Goal: Information Seeking & Learning: Learn about a topic

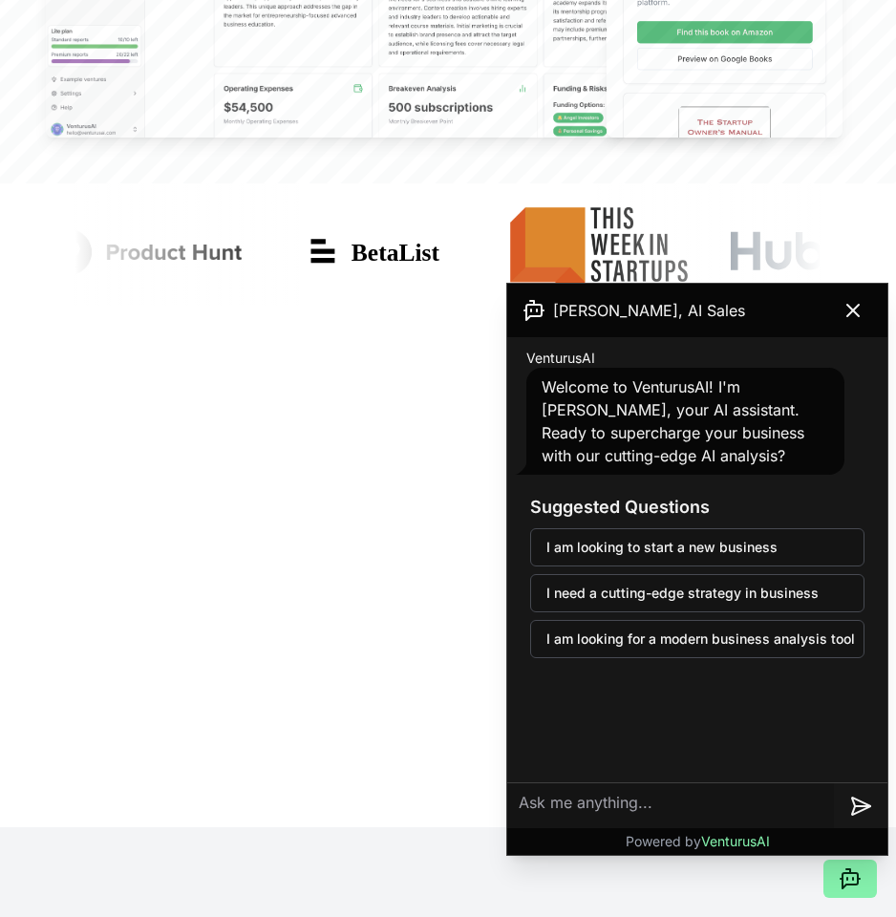
scroll to position [869, 0]
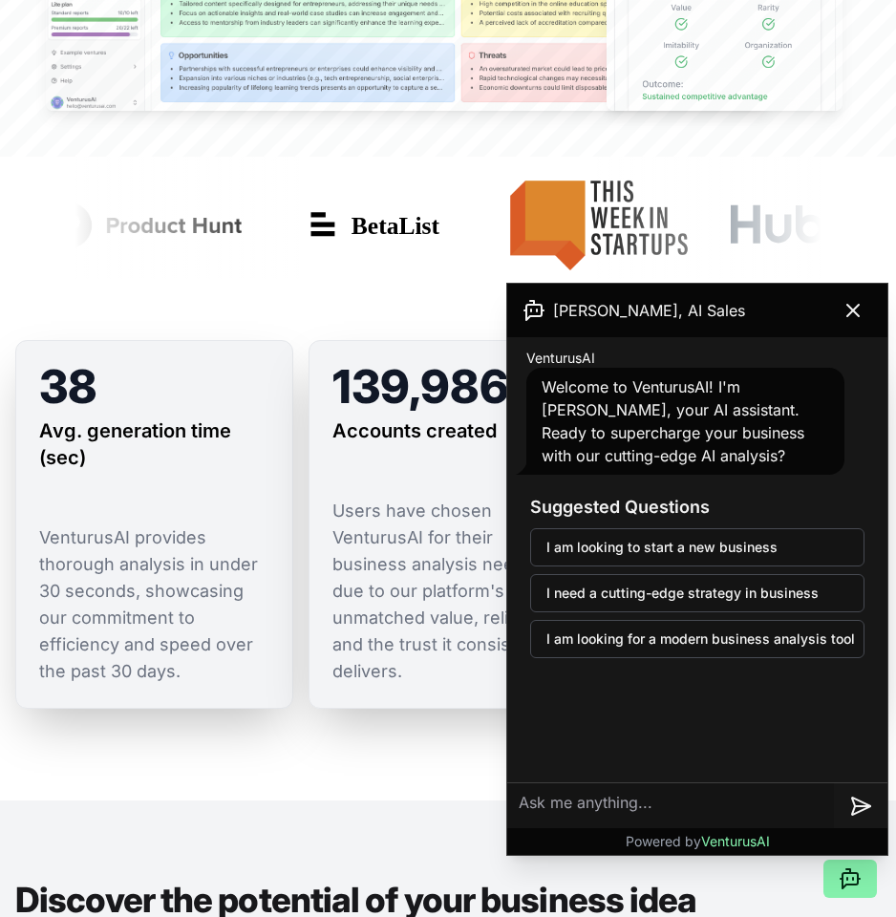
click at [626, 801] on textarea at bounding box center [670, 806] width 327 height 46
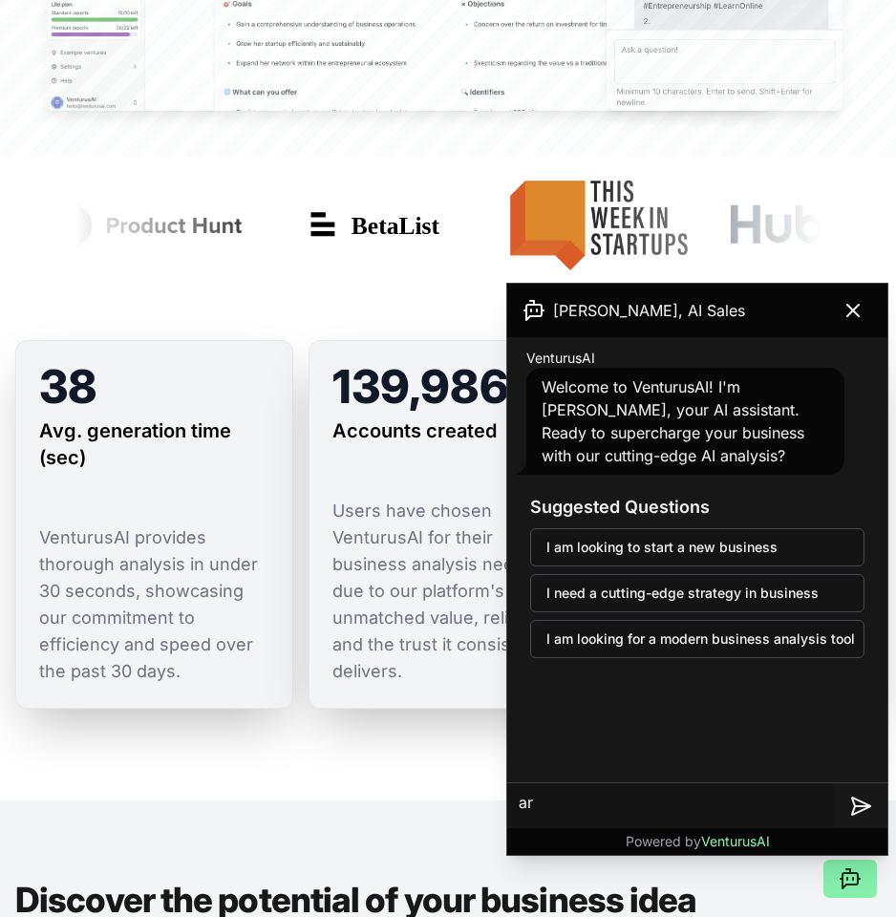
type textarea "a"
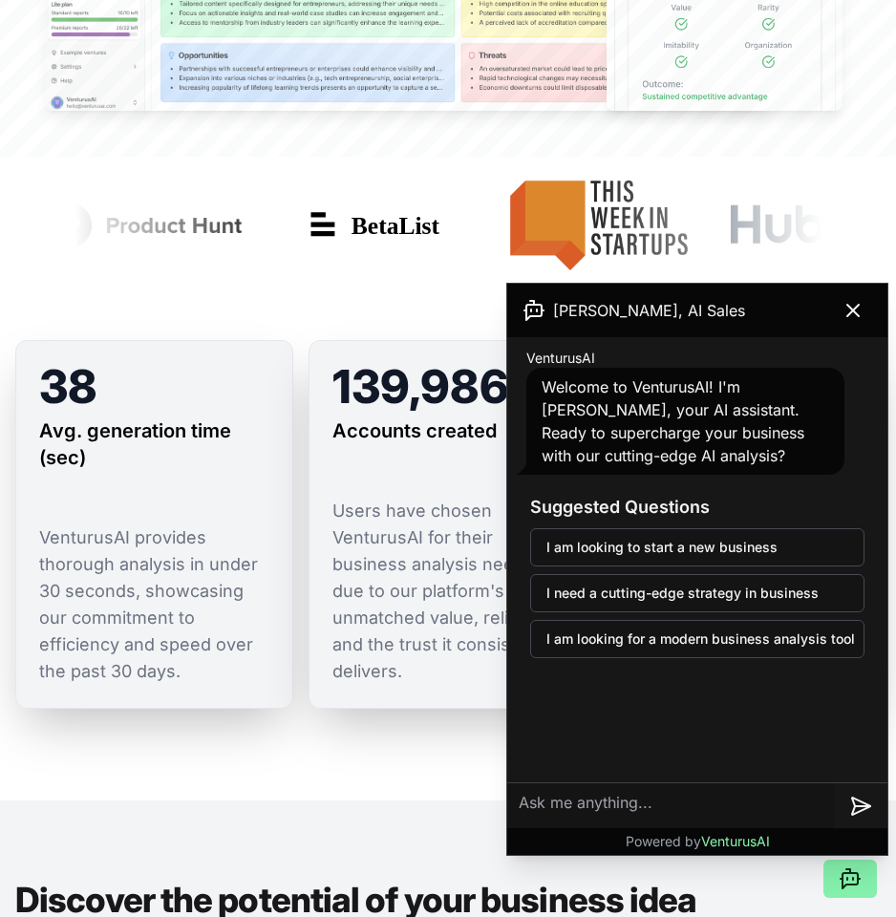
click at [215, 786] on div "38 Avg. generation time (sec) VenturusAI provides thorough analysis in under 30…" at bounding box center [448, 540] width 896 height 522
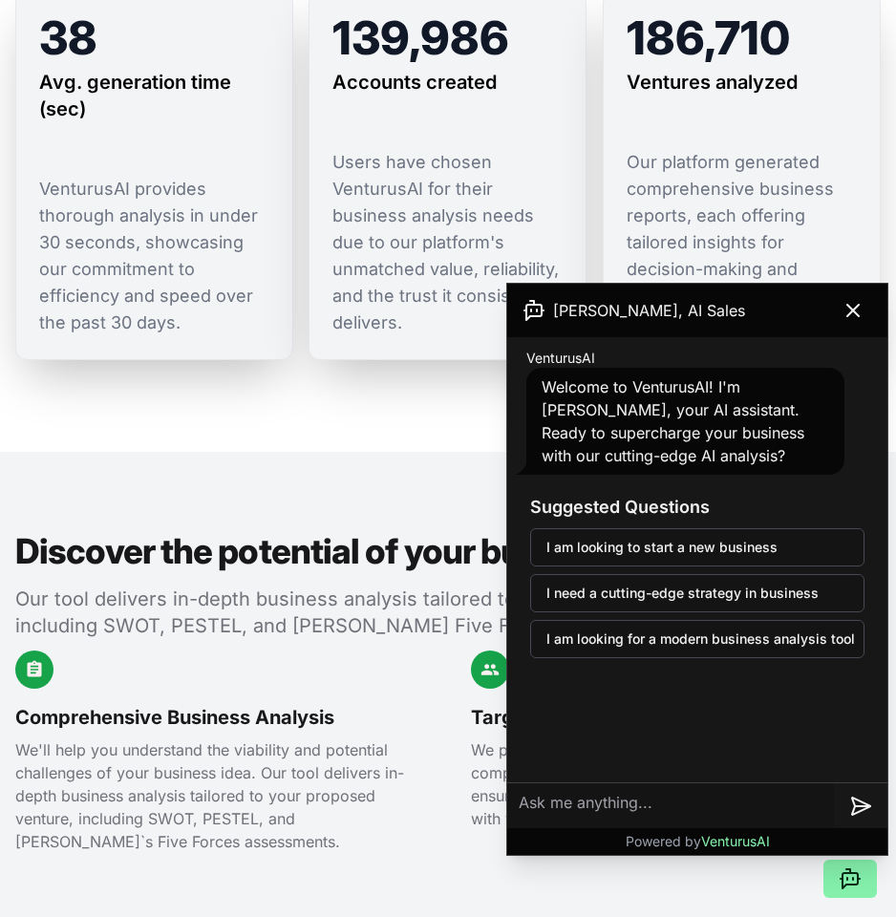
scroll to position [1308, 0]
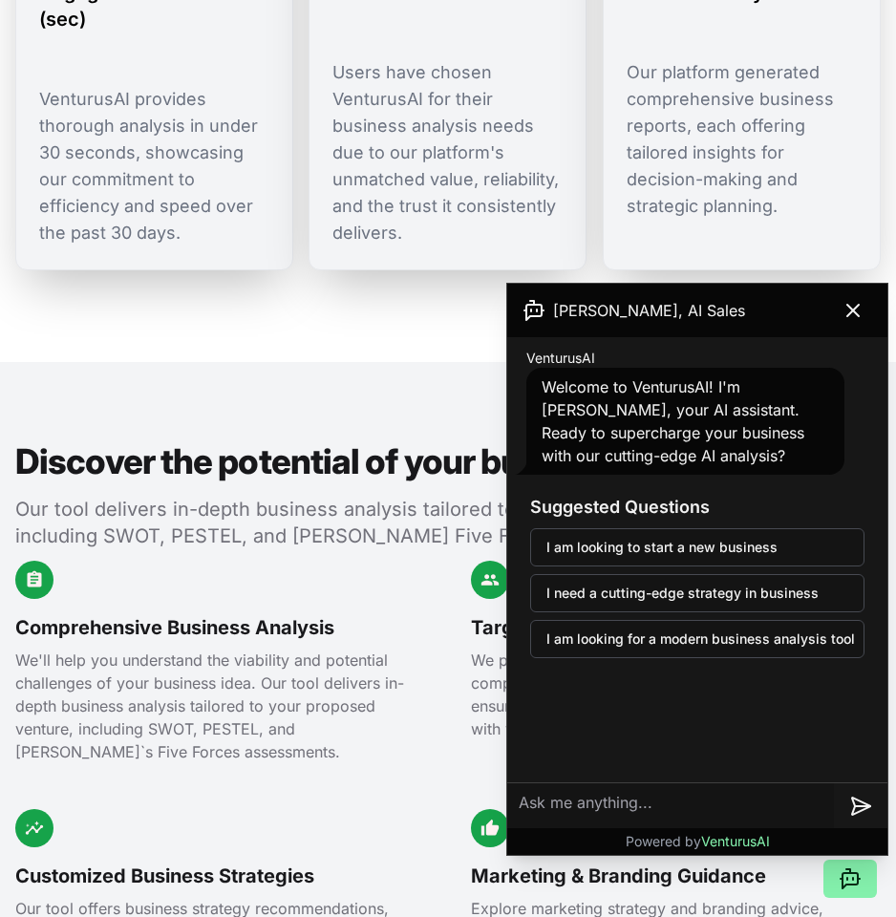
click at [847, 317] on icon at bounding box center [853, 310] width 23 height 23
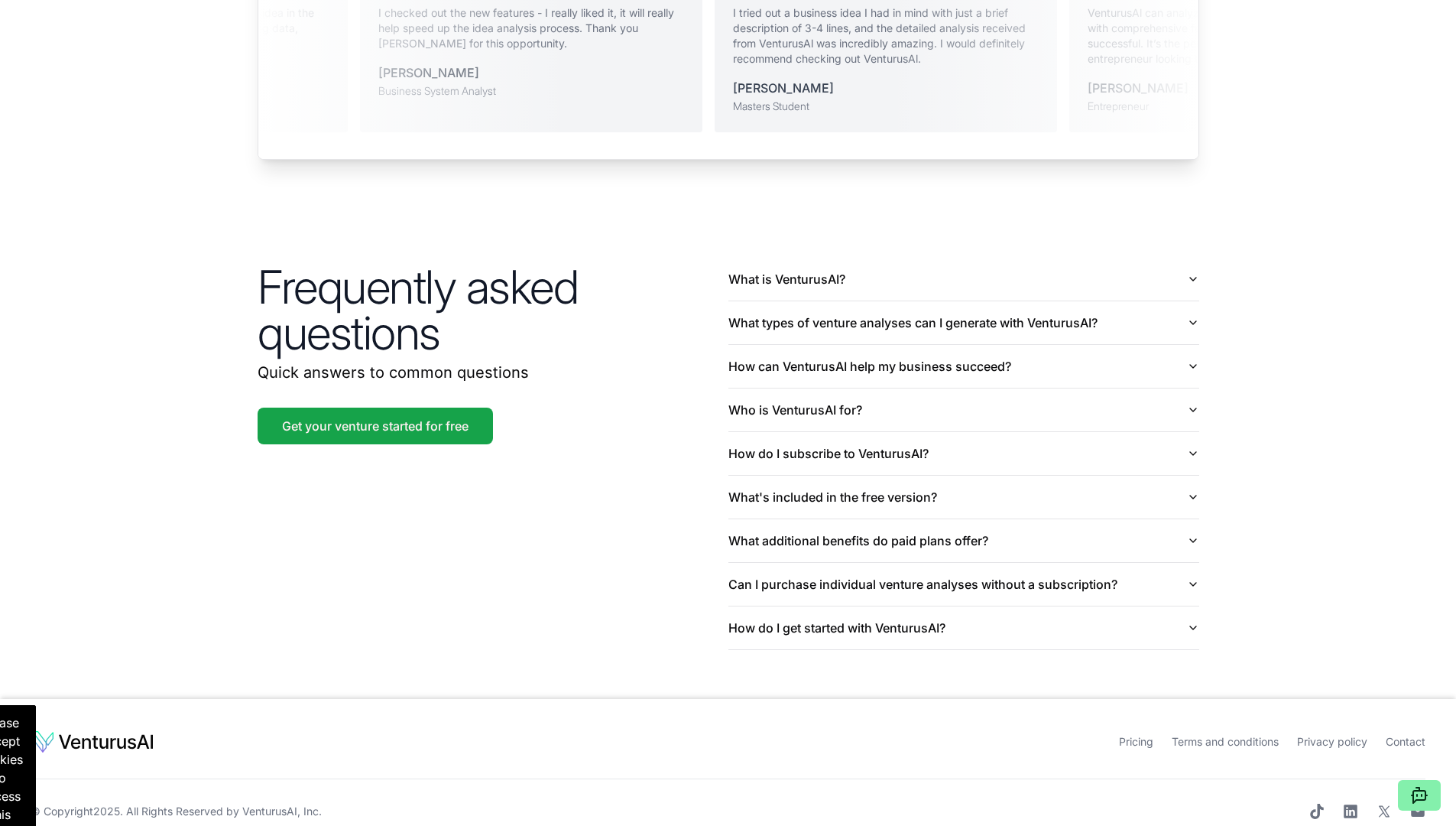
scroll to position [3442, 0]
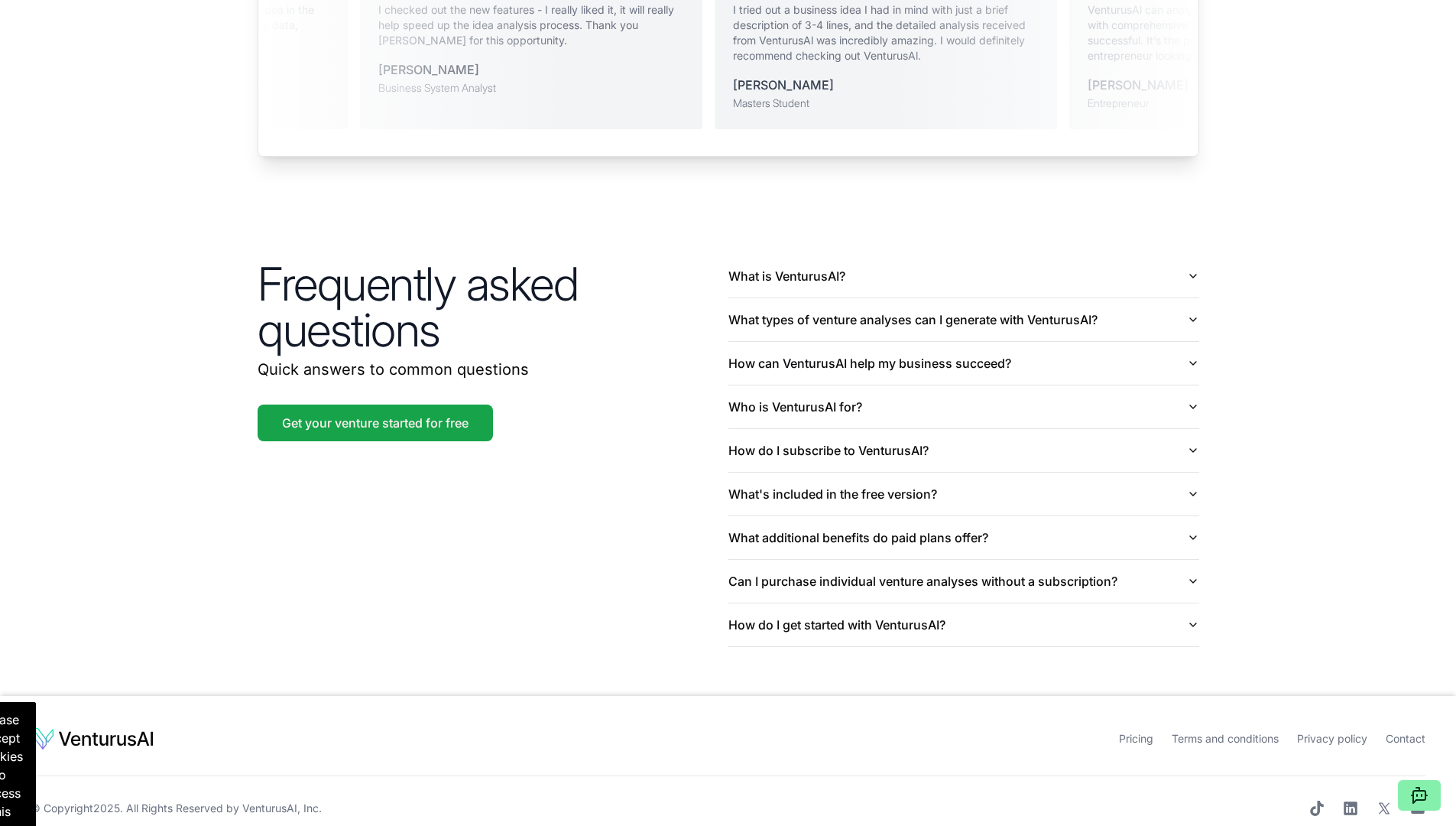
click at [190, 726] on link at bounding box center [205, 738] width 349 height 25
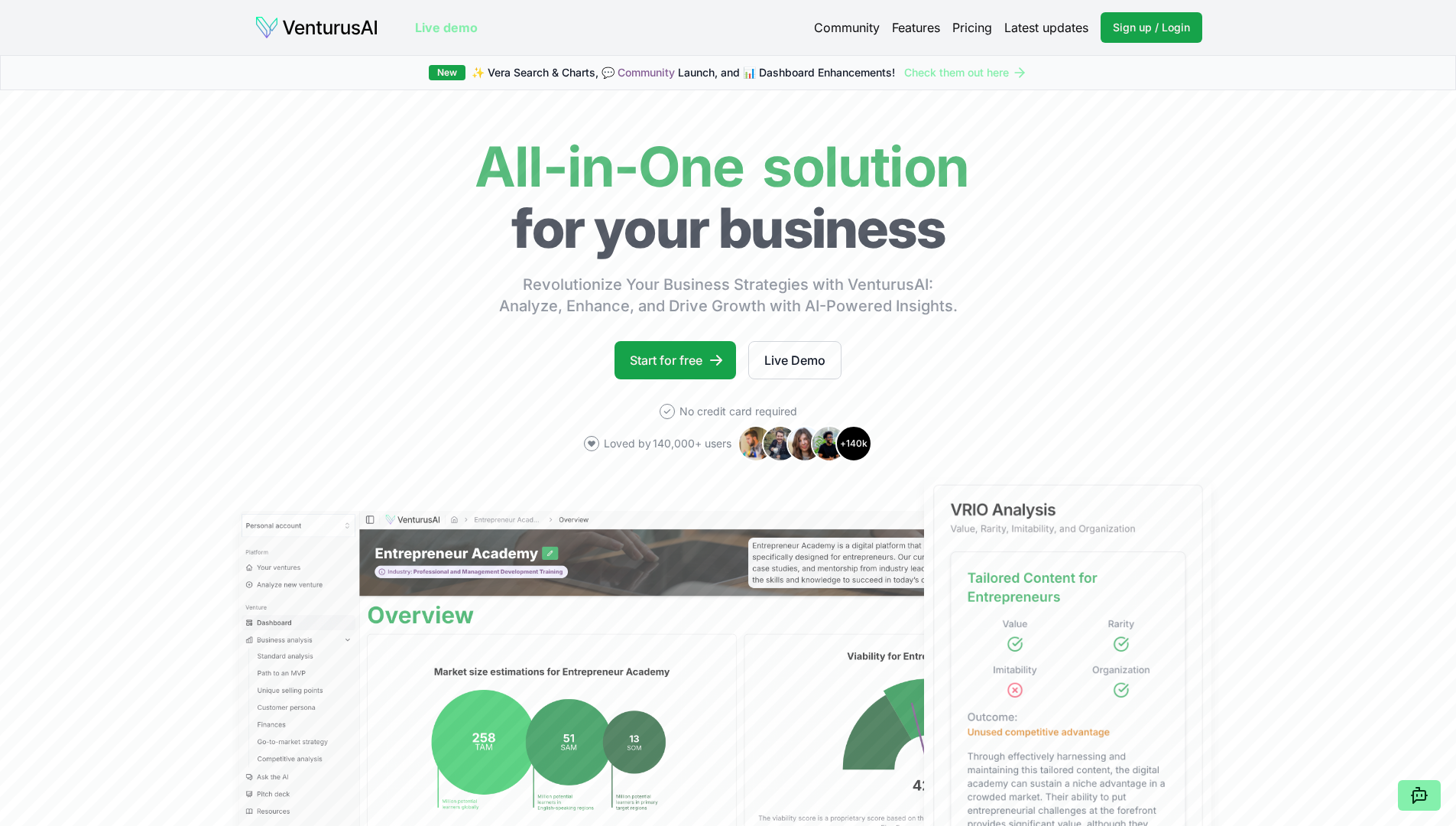
drag, startPoint x: 840, startPoint y: 31, endPoint x: 859, endPoint y: 47, distance: 24.8
click at [716, 47] on div "Live demo Community Features Pricing Latest updates Sign up / Login Login Live …" at bounding box center [728, 27] width 1070 height 55
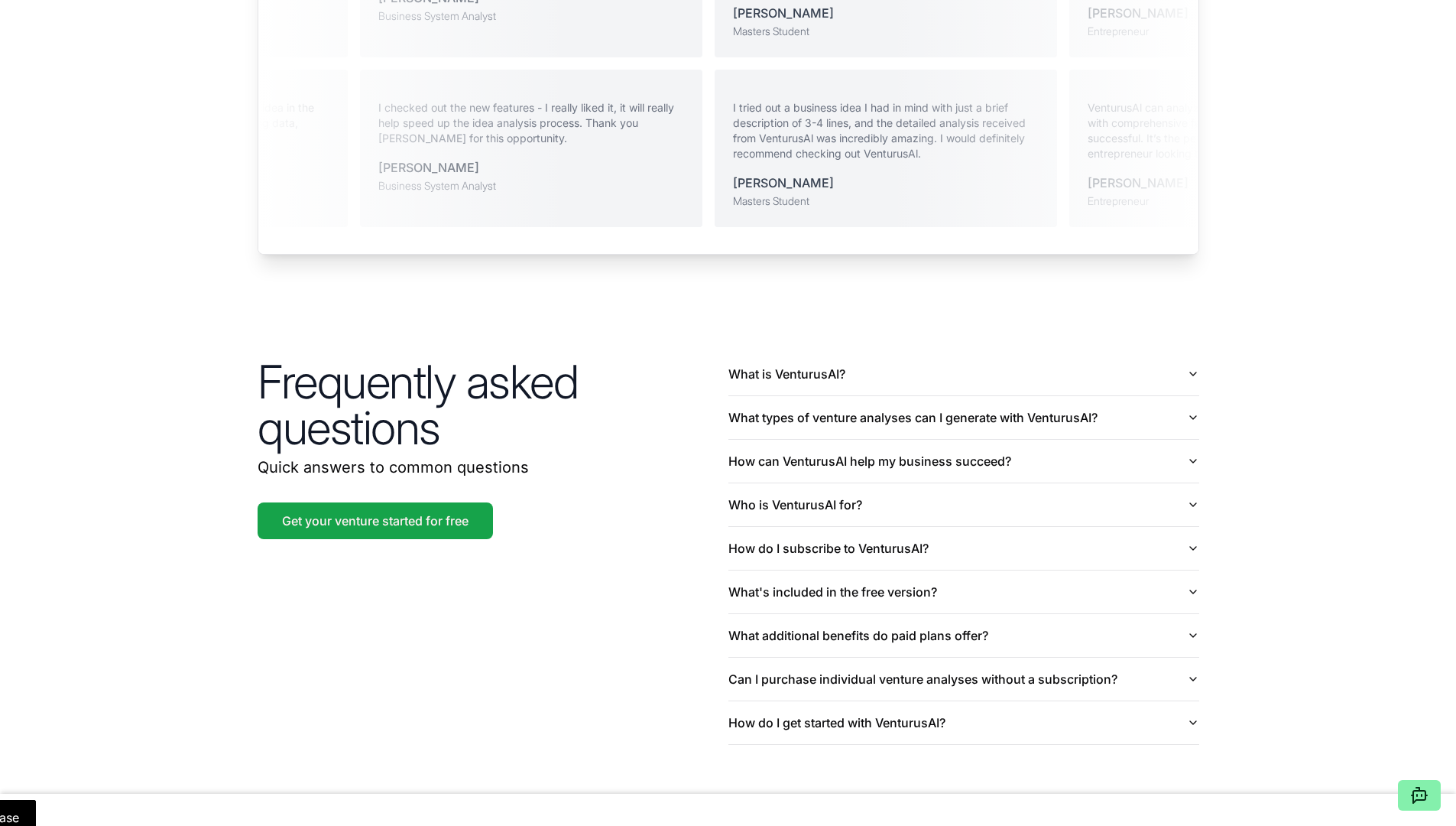
scroll to position [3442, 0]
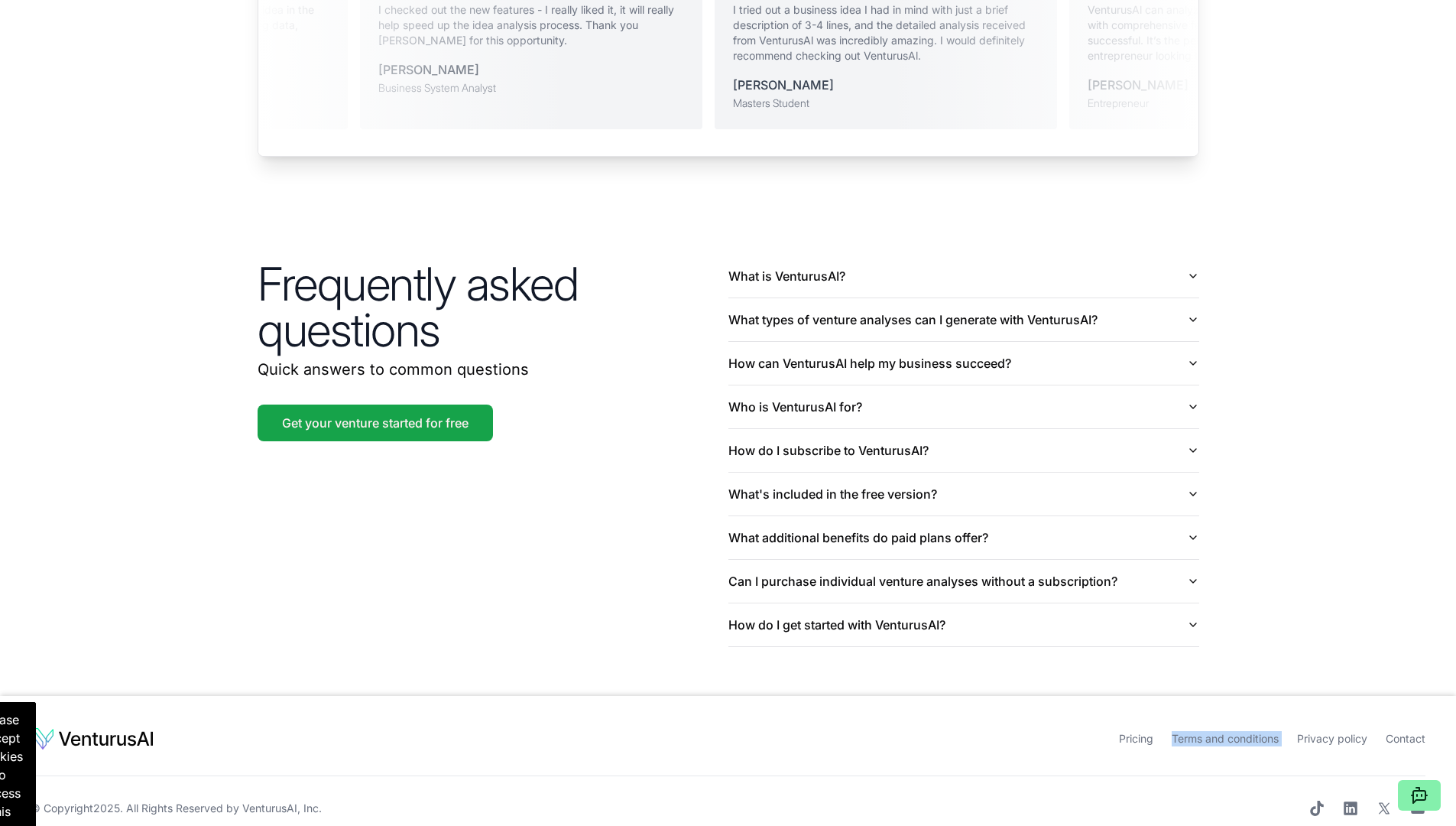
drag, startPoint x: 1346, startPoint y: 709, endPoint x: 1271, endPoint y: 704, distance: 75.2
click at [716, 704] on footer "Pricing Terms and conditions Privacy policy Contact © Copyright 2025 . All Righ…" at bounding box center [728, 771] width 1456 height 150
click at [716, 732] on link "Terms and conditions" at bounding box center [1225, 738] width 107 height 13
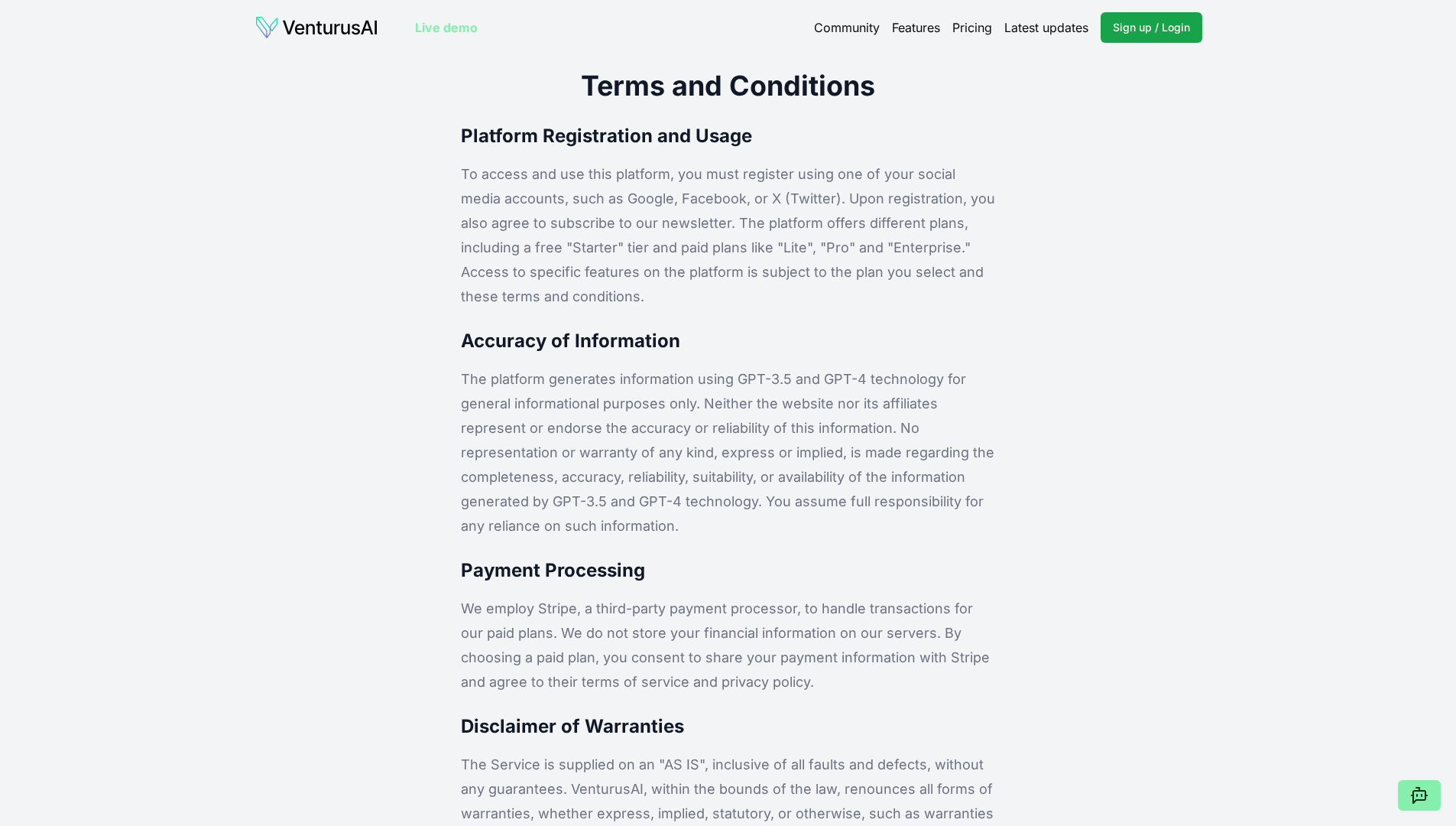
click at [716, 18] on div "Community Features Pricing Latest updates Sign up / Login Login" at bounding box center [1007, 27] width 388 height 30
click at [716, 30] on link "Community" at bounding box center [846, 27] width 66 height 18
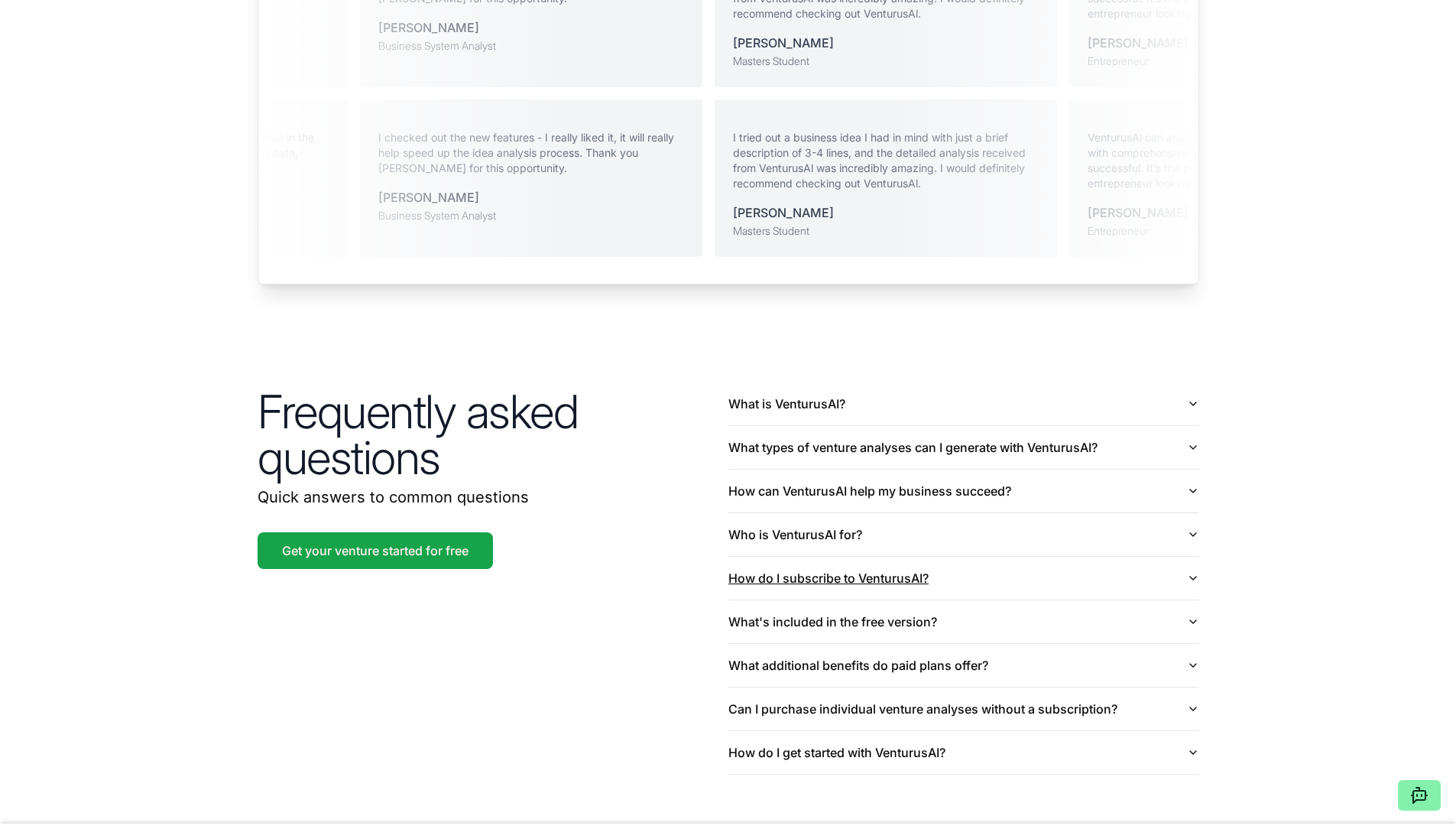
scroll to position [3363, 0]
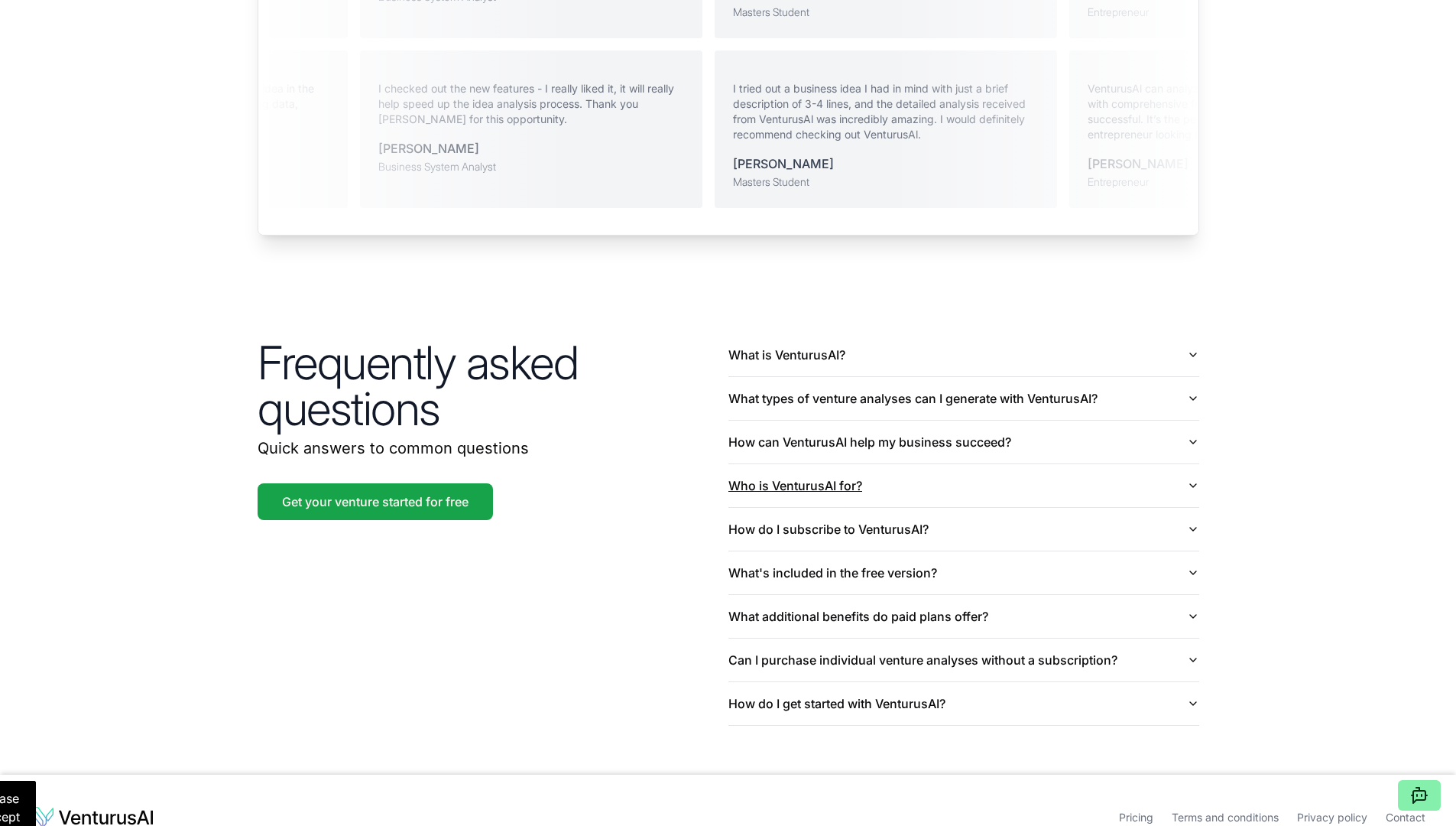
click at [716, 479] on icon "button" at bounding box center [1193, 485] width 12 height 12
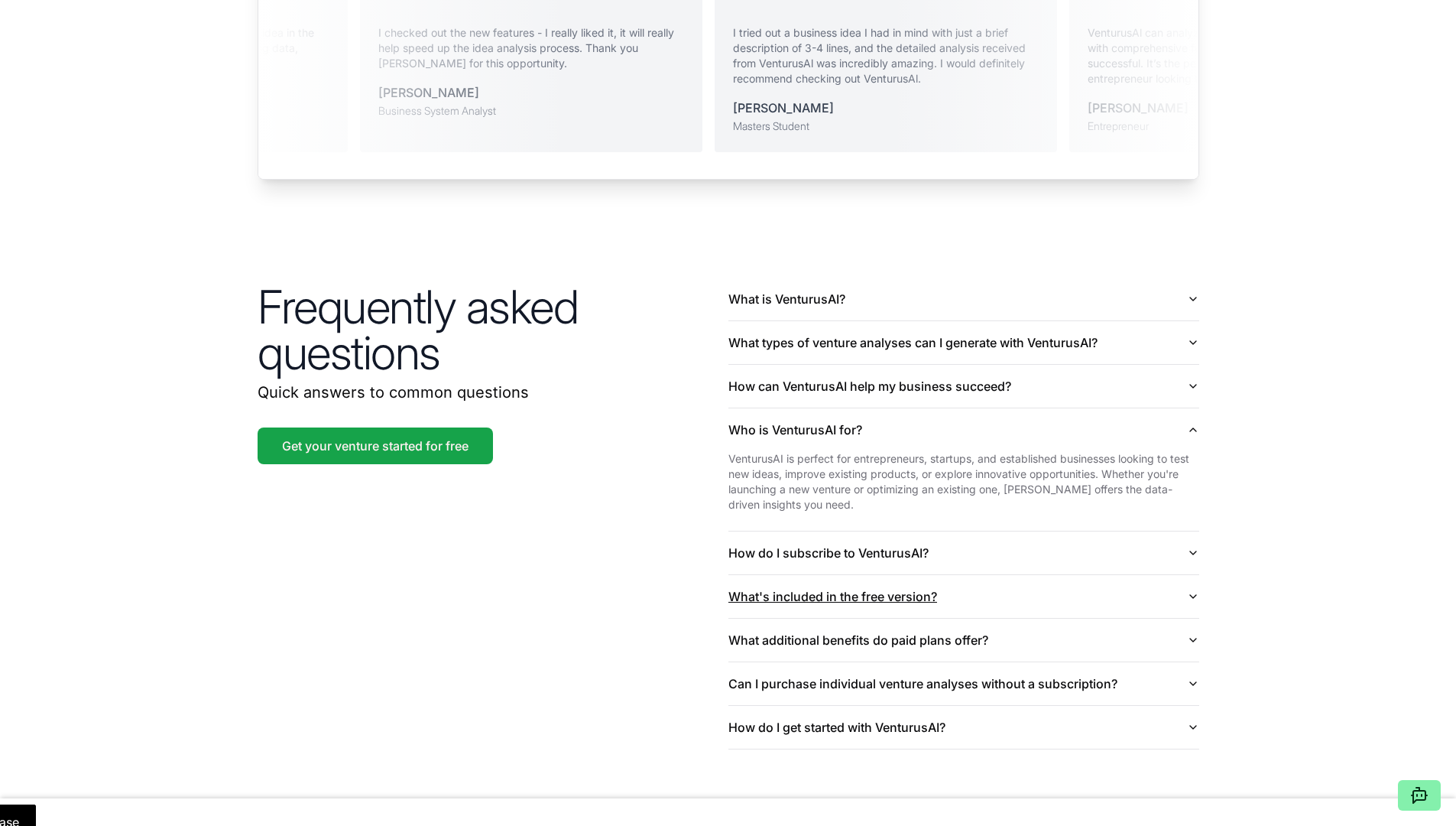
scroll to position [3445, 0]
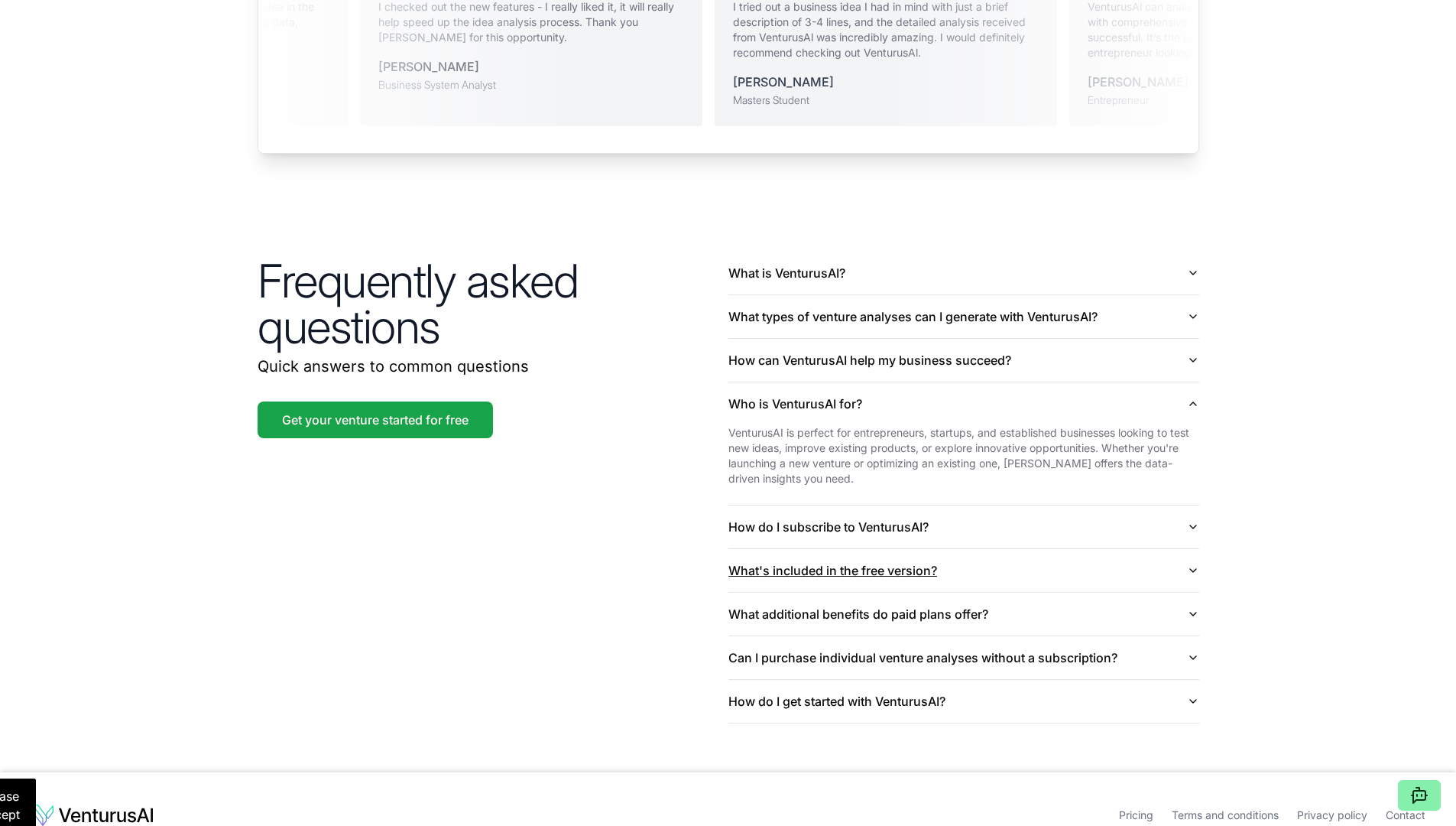
click at [716, 564] on icon "button" at bounding box center [1193, 570] width 12 height 12
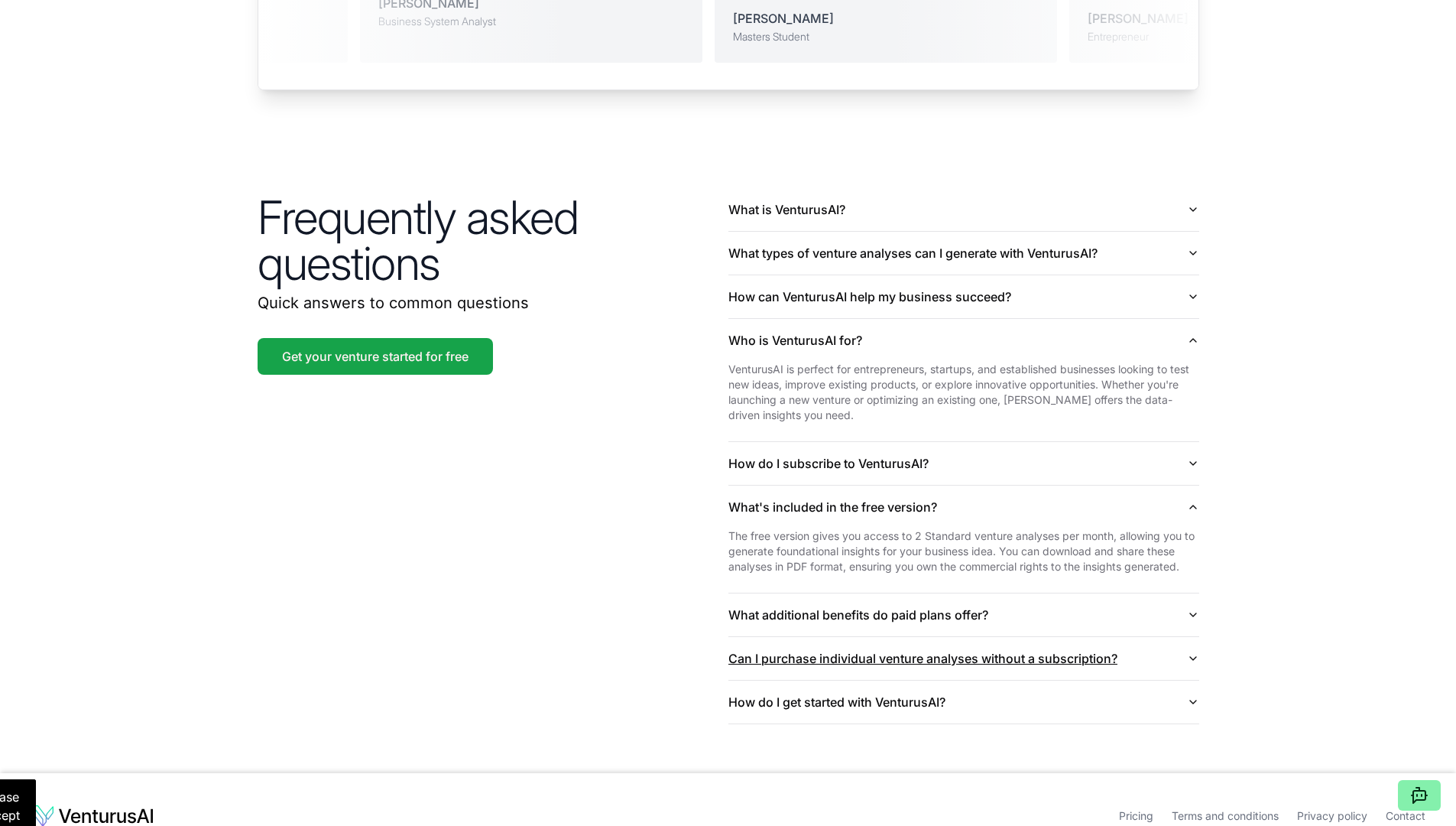
scroll to position [3540, 0]
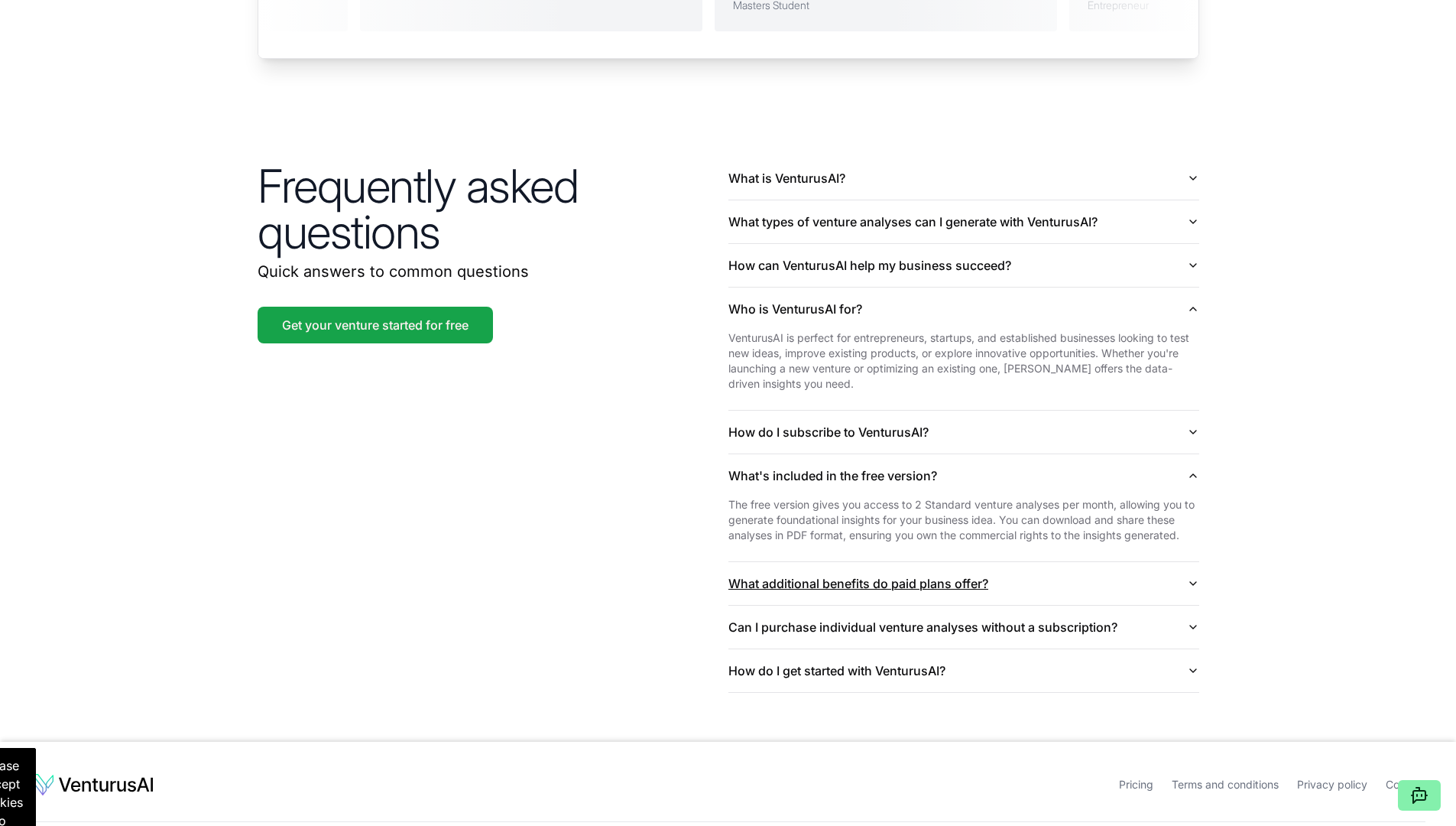
click at [716, 582] on icon "button" at bounding box center [1193, 583] width 6 height 3
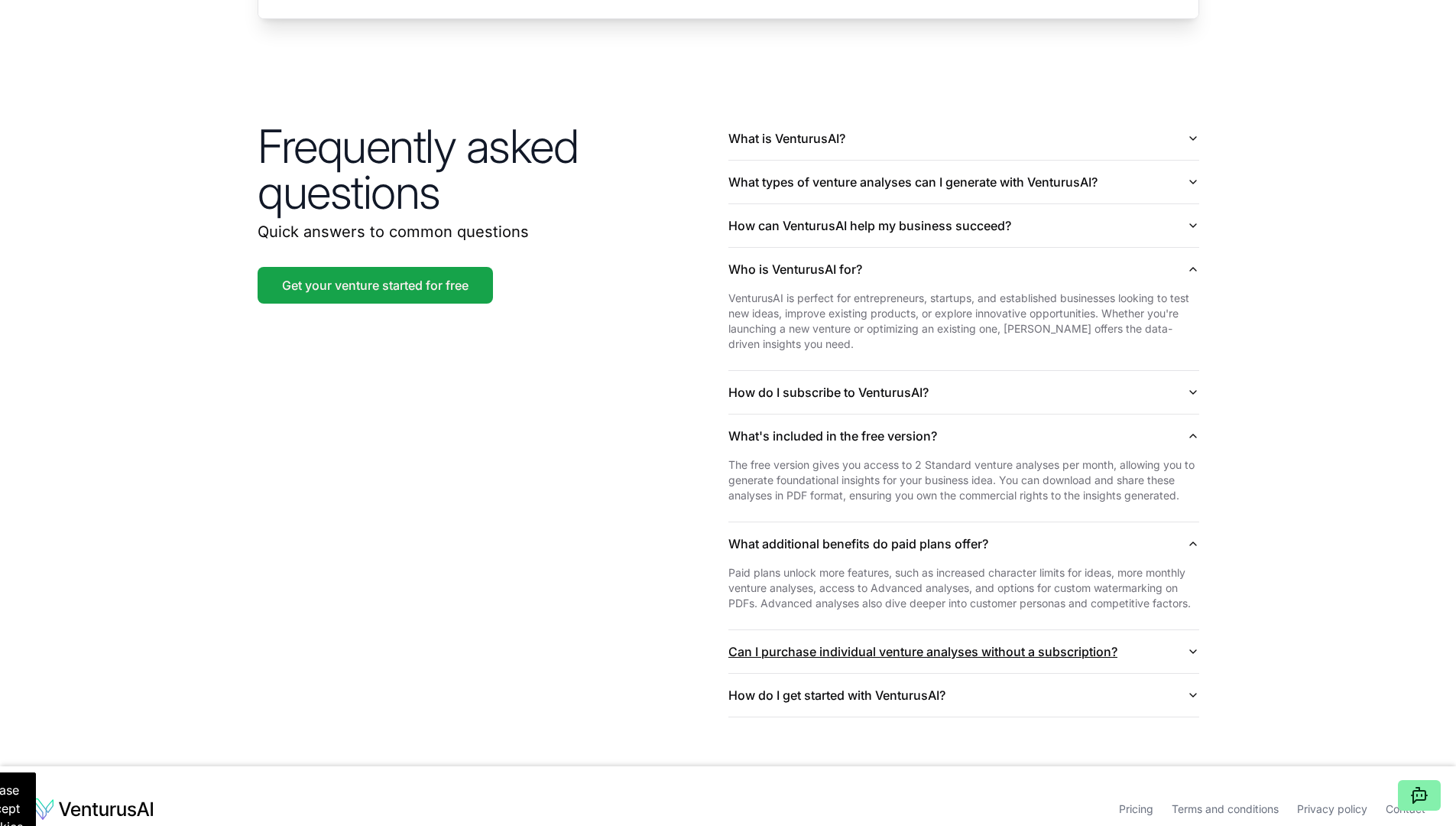
scroll to position [3606, 0]
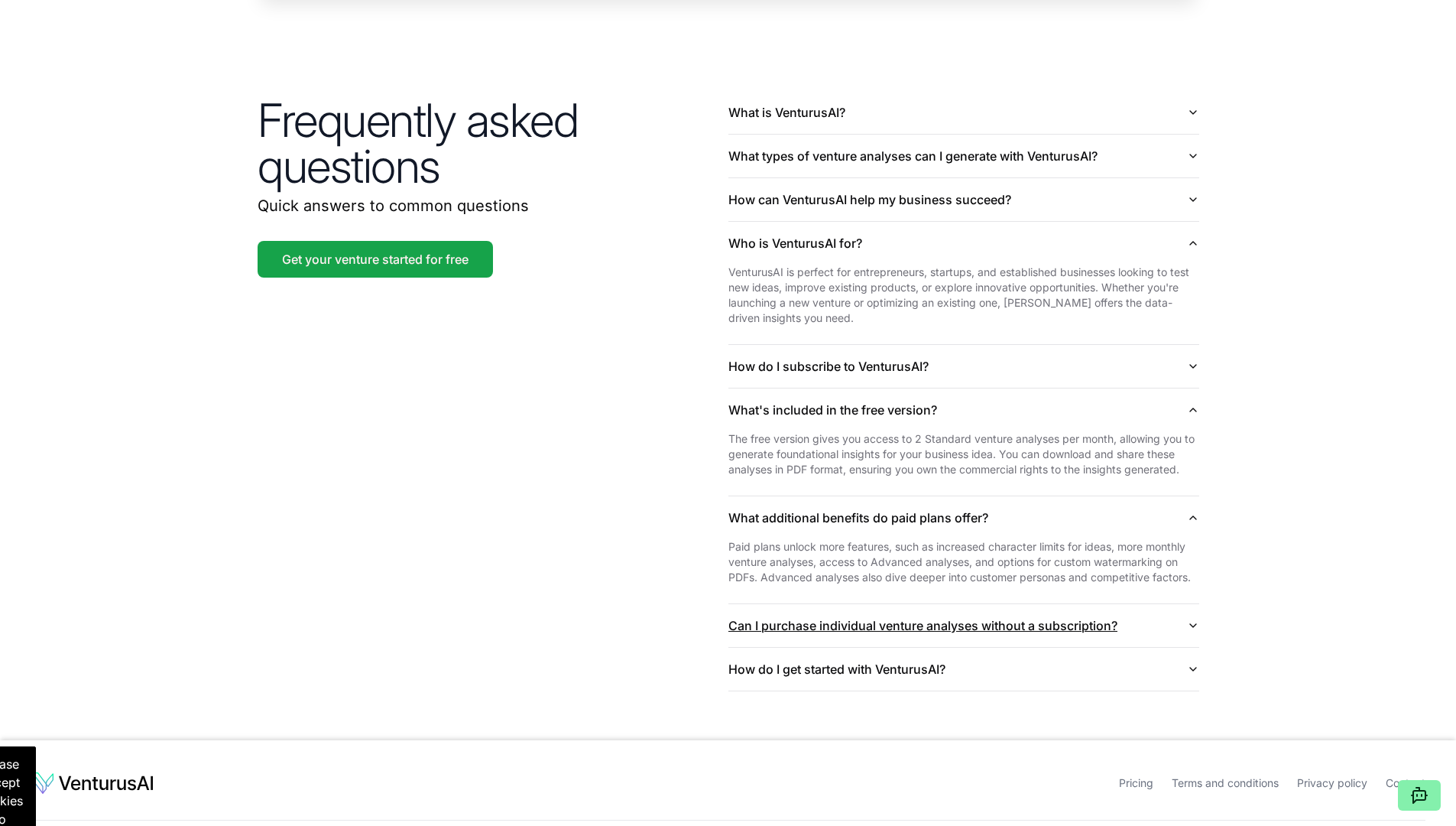
click at [716, 604] on button "Can I purchase individual venture analyses without a subscription?" at bounding box center [963, 625] width 470 height 42
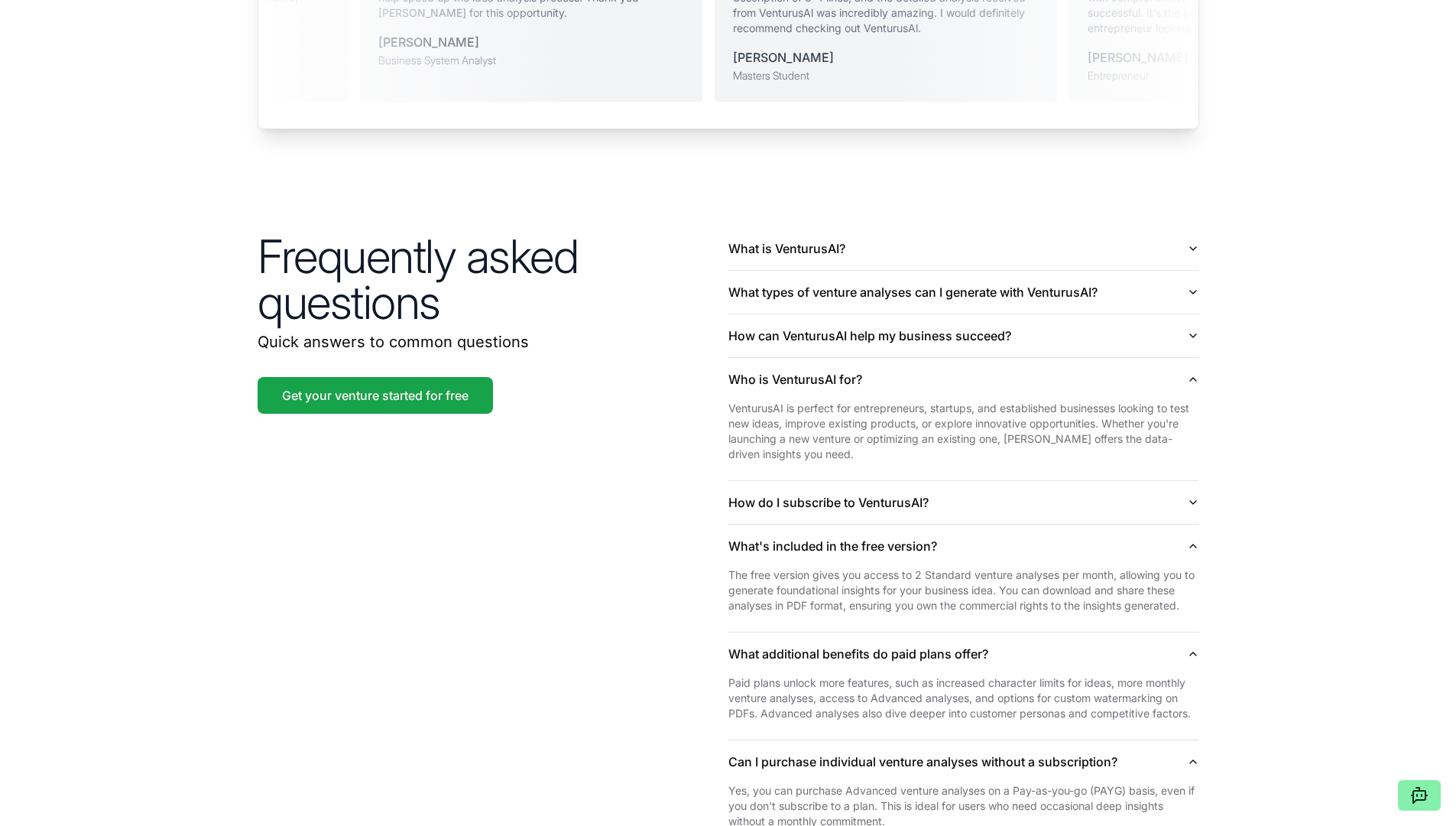
scroll to position [3421, 0]
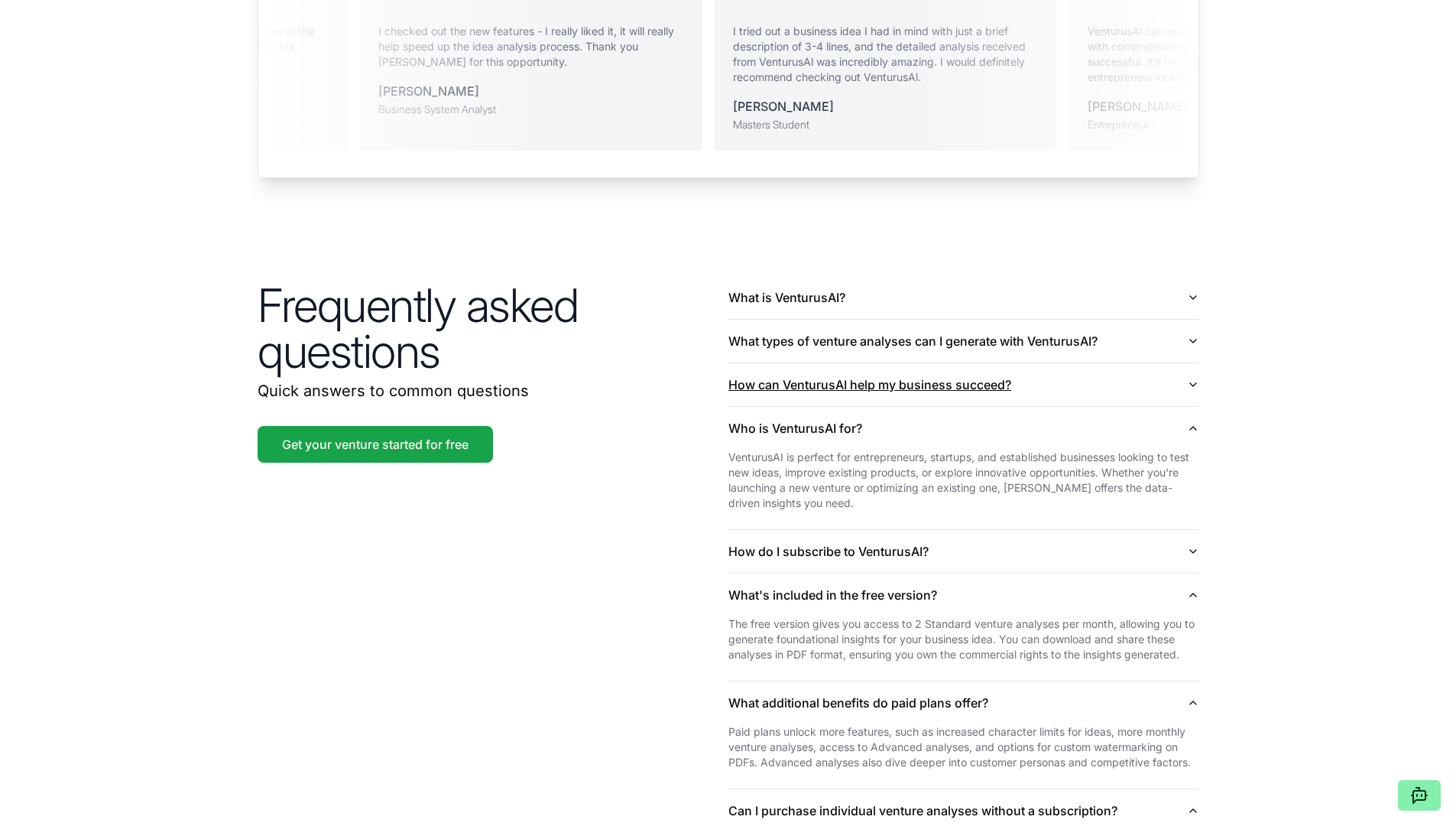
click at [716, 363] on button "How can VenturusAI help my business succeed?" at bounding box center [963, 384] width 470 height 42
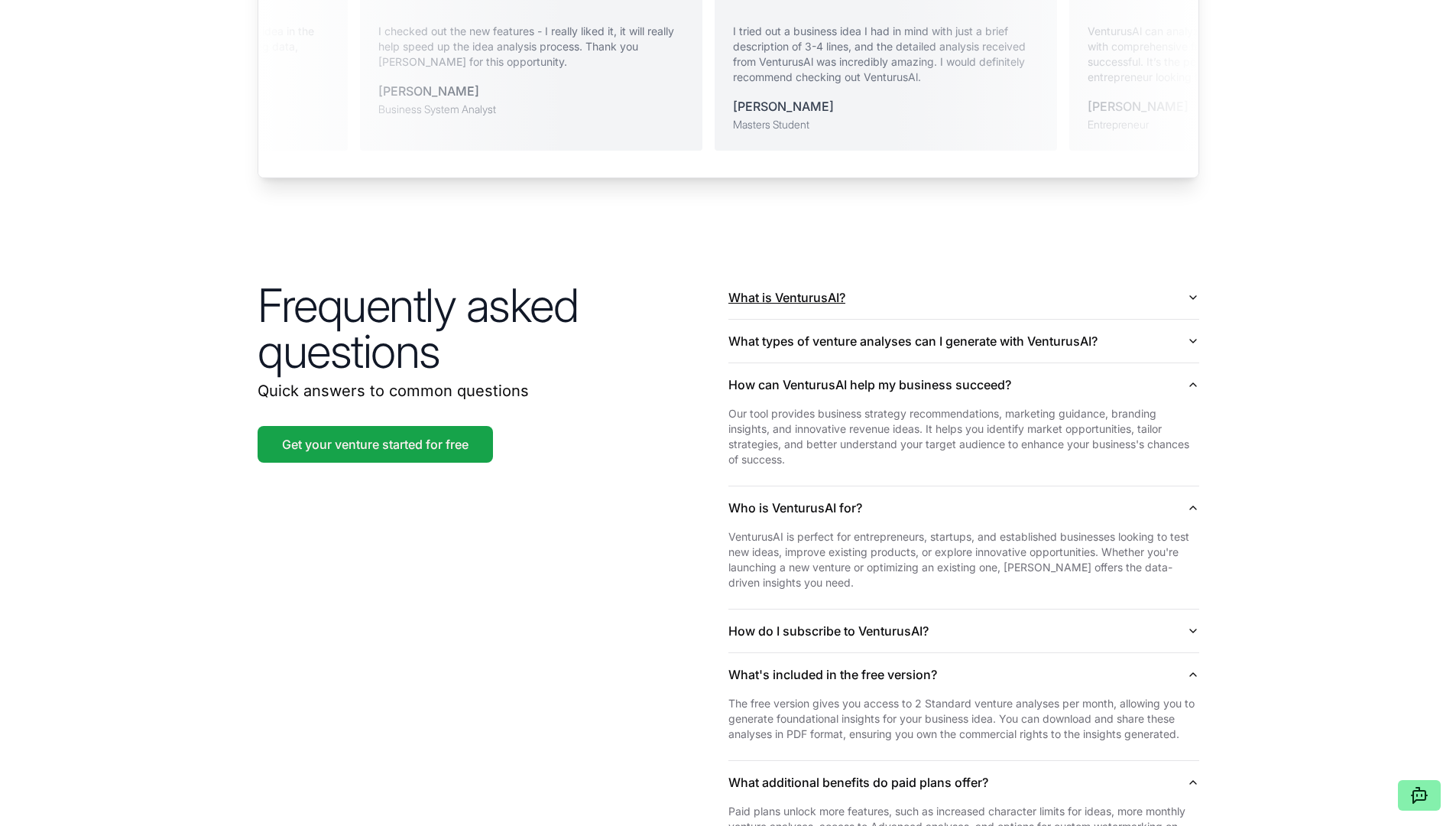
scroll to position [3298, 0]
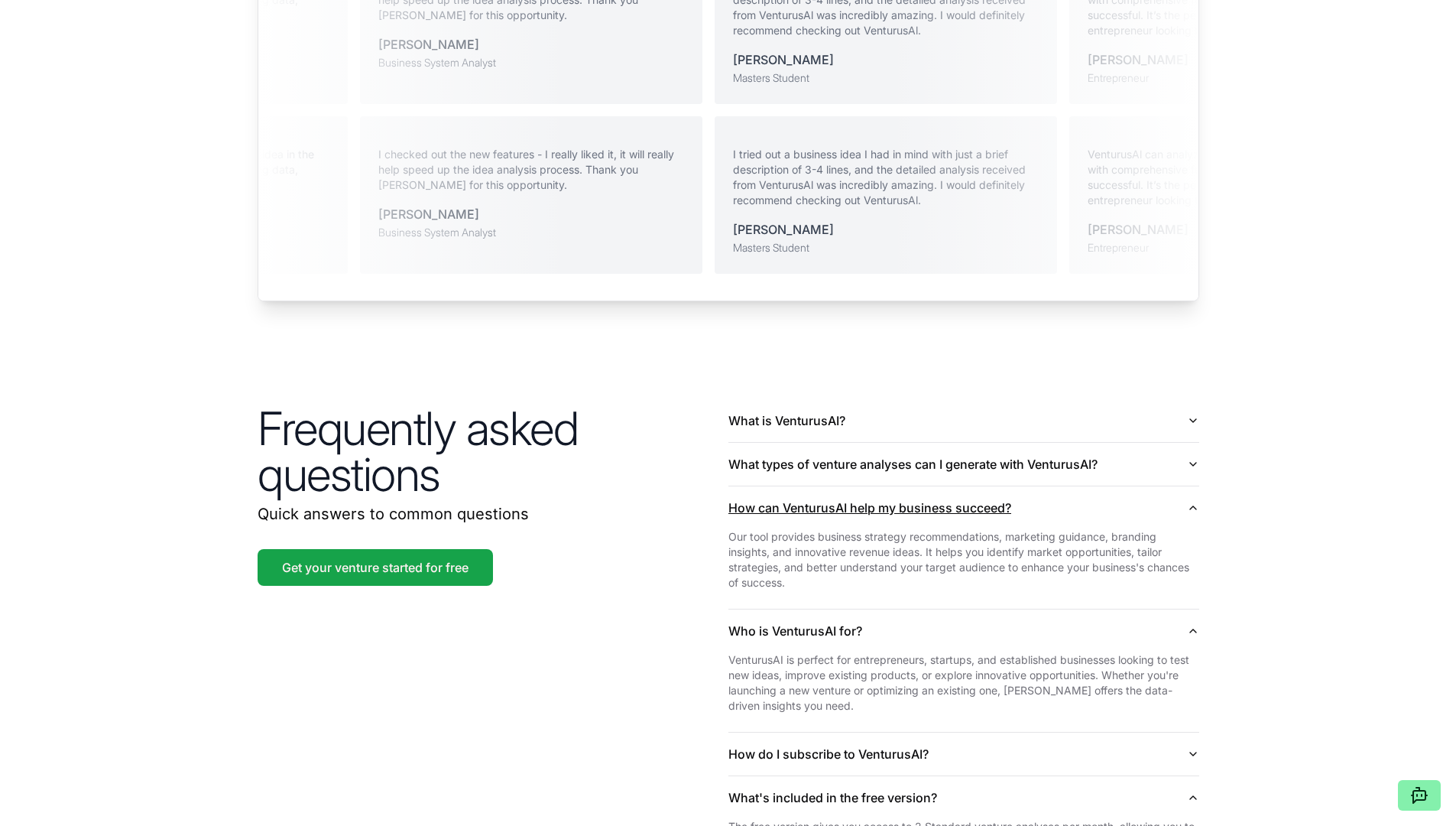
click at [716, 488] on button "How can VenturusAI help my business succeed?" at bounding box center [963, 507] width 470 height 42
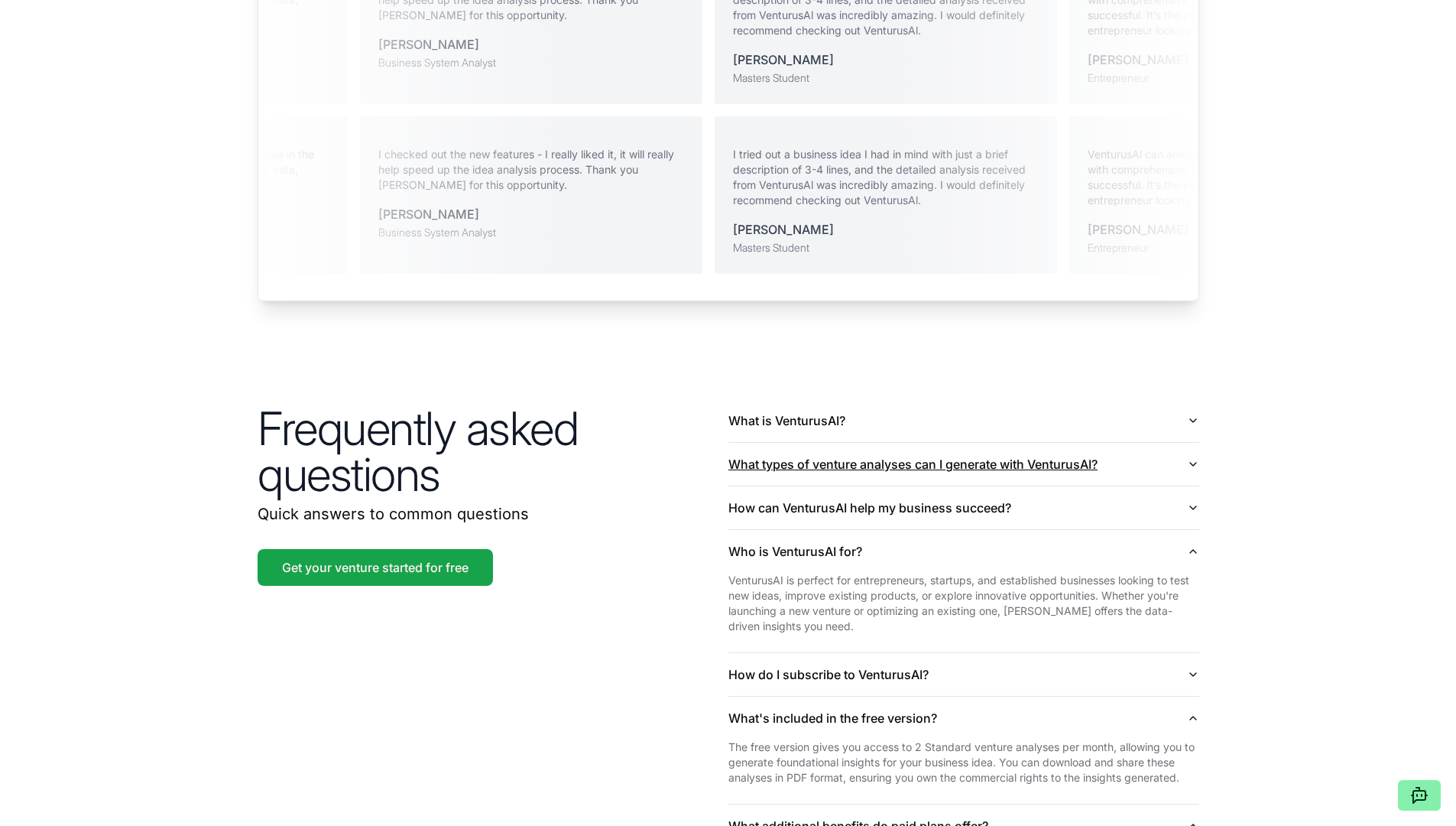
click at [716, 444] on button "What types of venture analyses can I generate with VenturusAI?" at bounding box center [963, 463] width 470 height 42
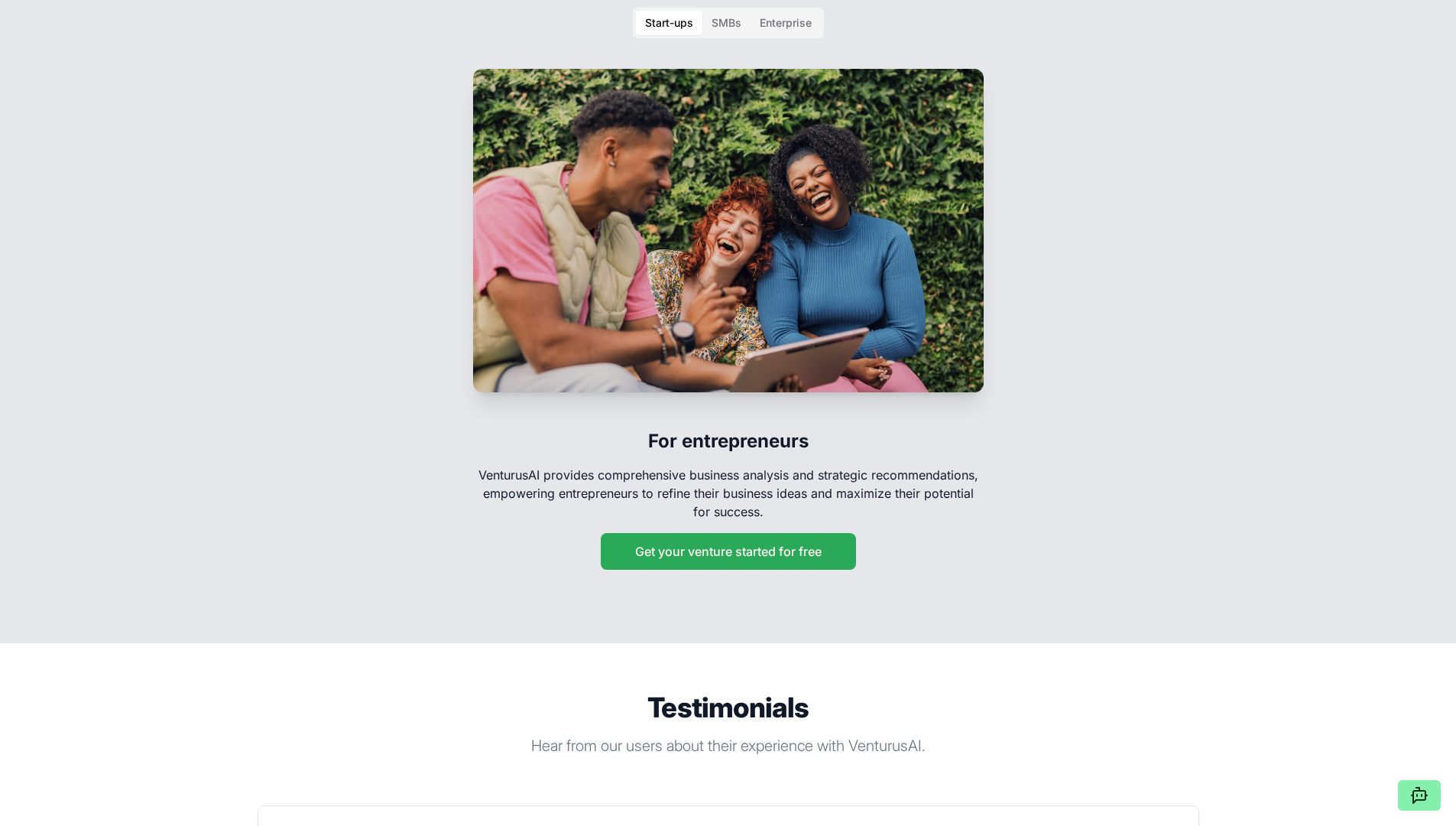
scroll to position [1706, 0]
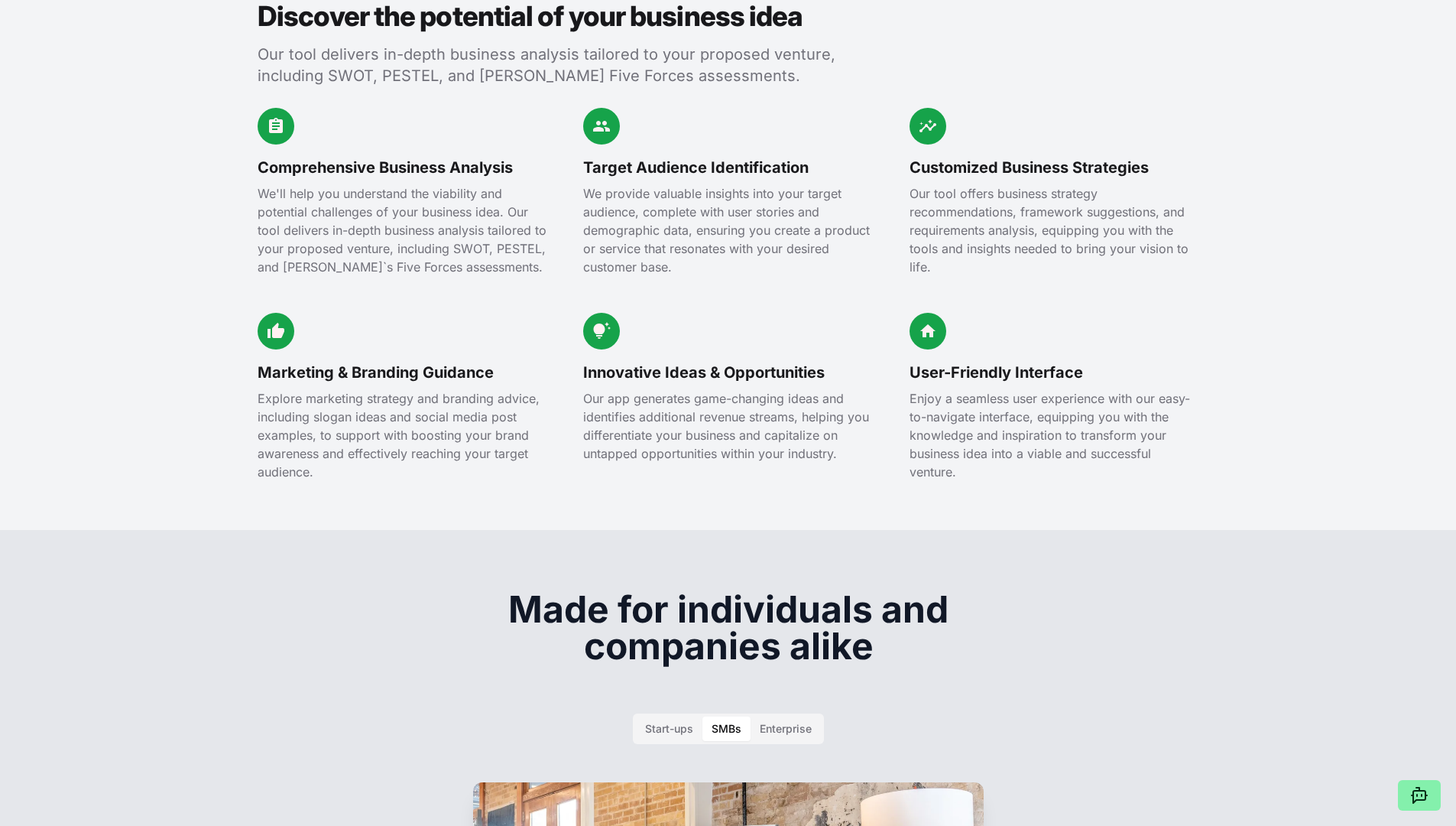
click at [716, 721] on div "SMBs" at bounding box center [726, 728] width 30 height 15
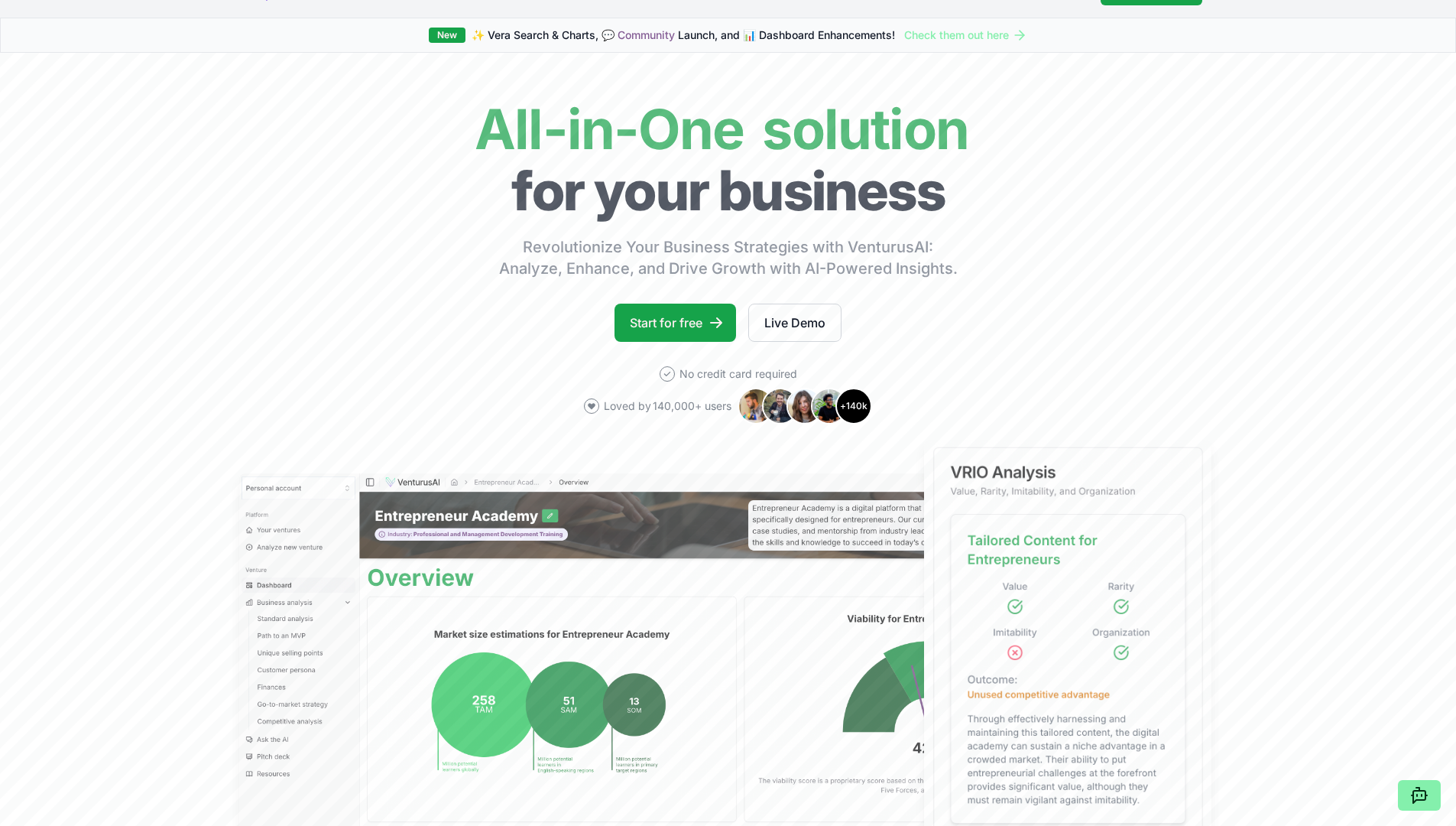
scroll to position [0, 0]
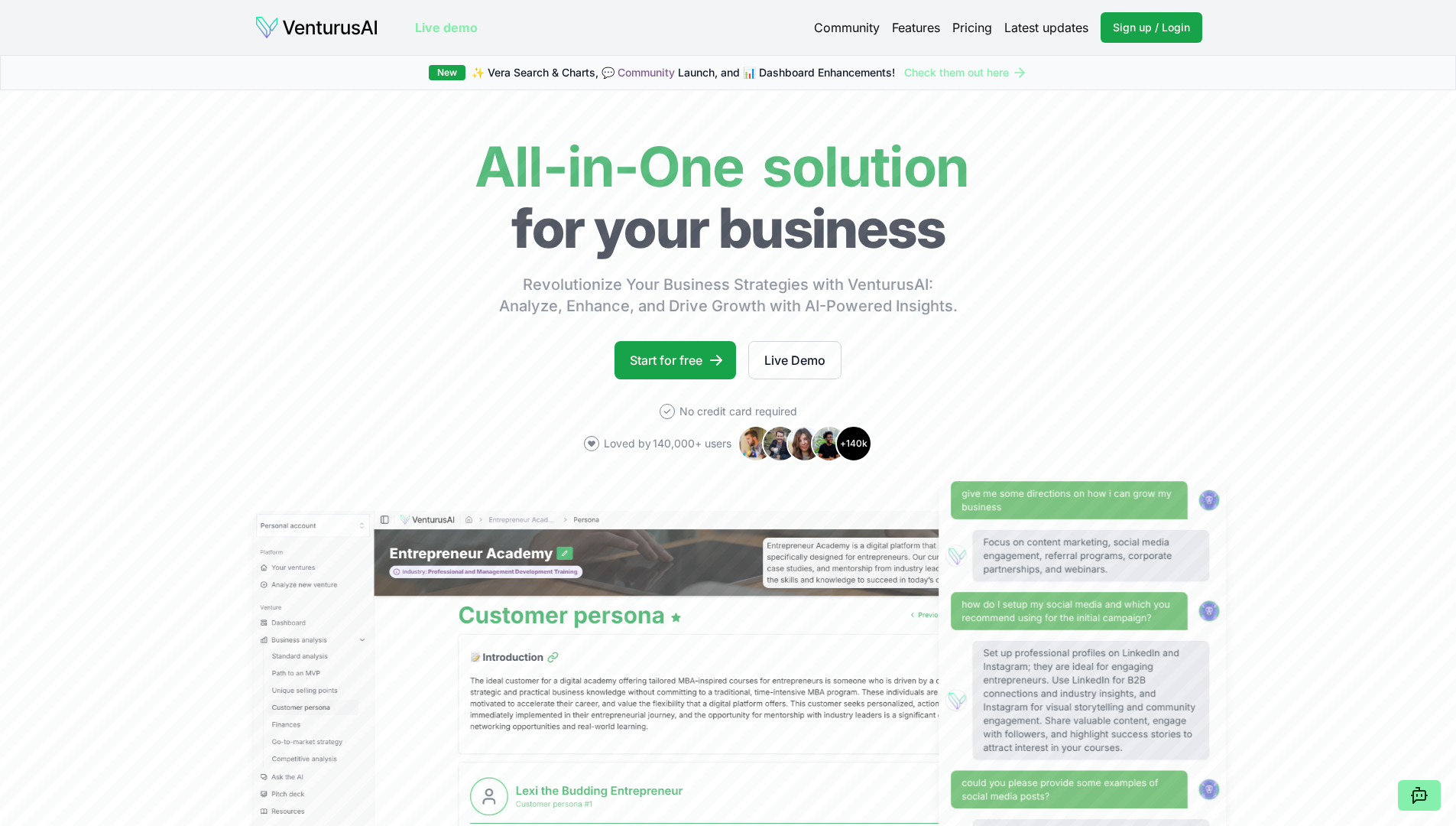
click at [716, 28] on link "Latest updates" at bounding box center [1046, 27] width 84 height 18
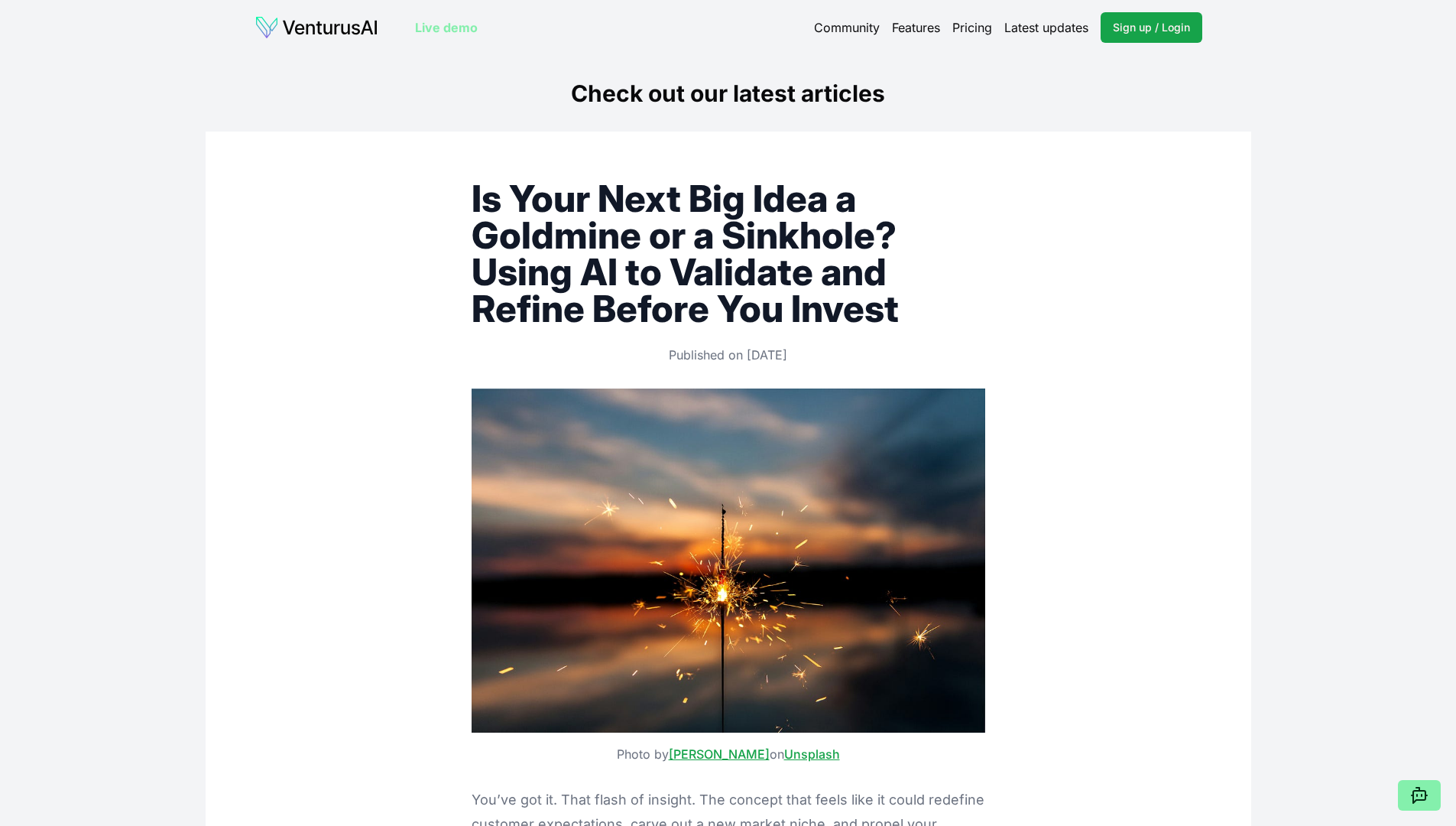
click at [716, 30] on link "Pricing" at bounding box center [972, 27] width 40 height 18
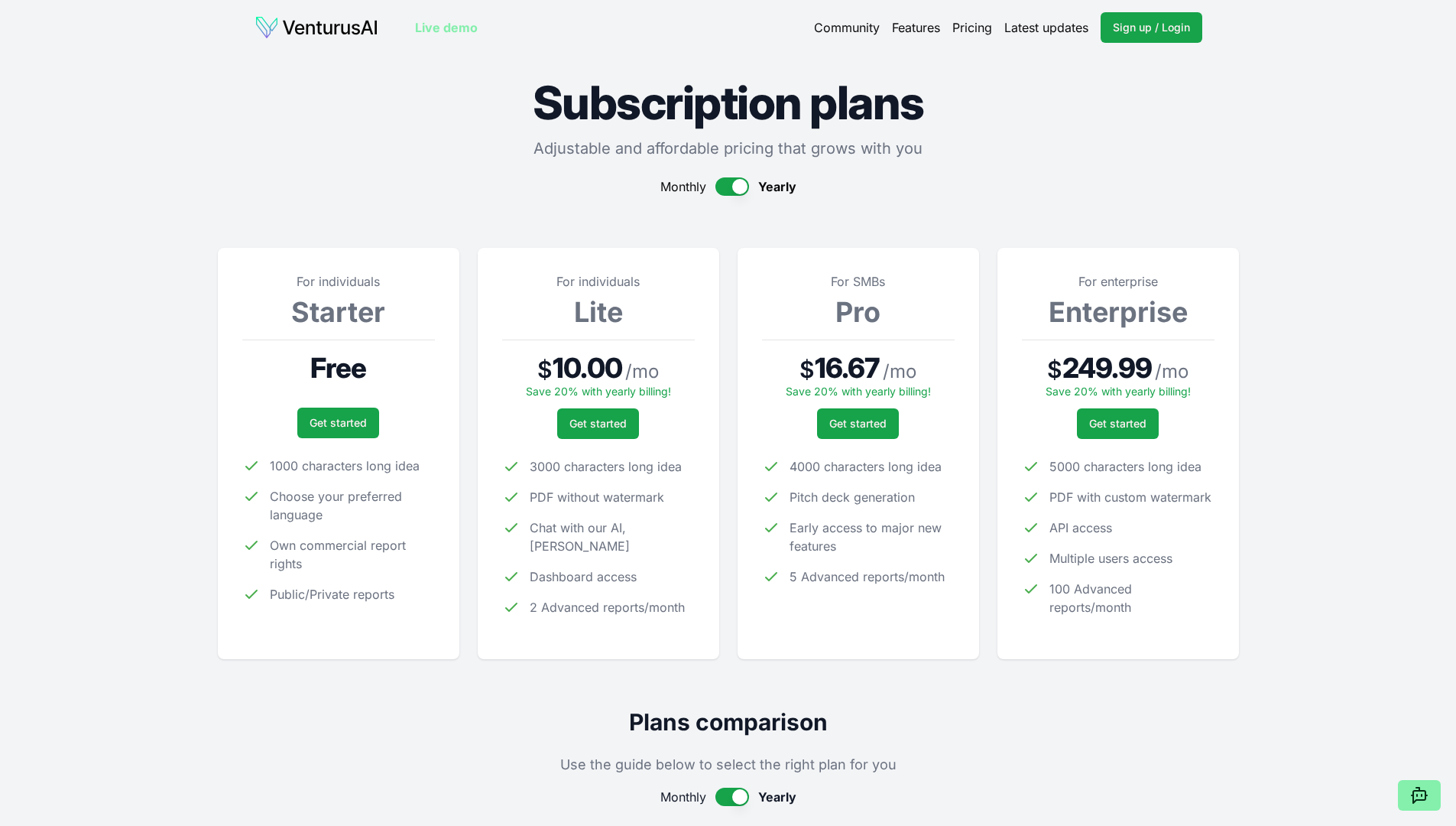
click at [715, 183] on button "button" at bounding box center [732, 186] width 34 height 18
